Goal: Information Seeking & Learning: Check status

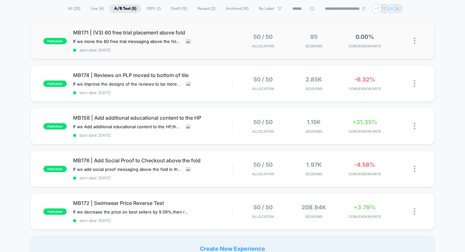
scroll to position [43, 0]
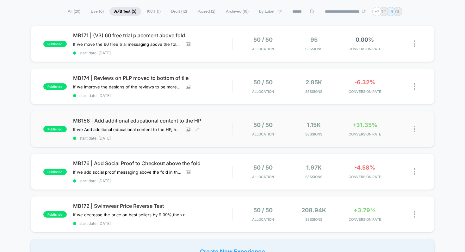
click at [86, 118] on span "MB158 | Add additional educational content to the HP" at bounding box center [152, 121] width 159 height 6
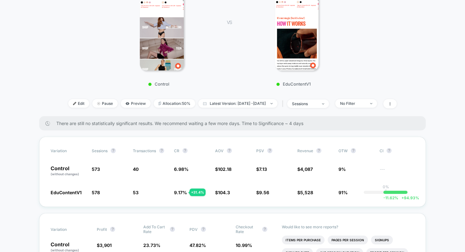
scroll to position [131, 0]
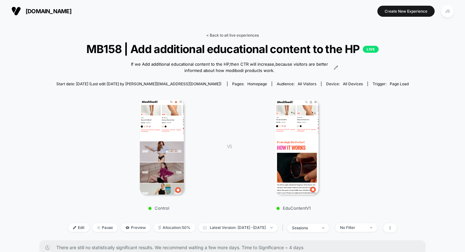
click at [217, 36] on link "< Back to all live experiences" at bounding box center [232, 35] width 52 height 5
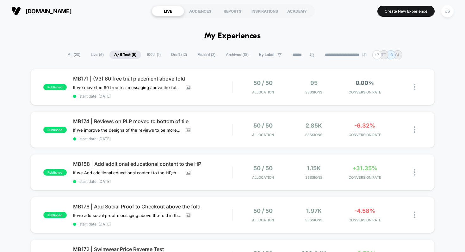
click at [22, 90] on div "published MB171 | (V3) 60 free trial placement above fold If we move the 60 fre…" at bounding box center [232, 188] width 465 height 239
